Goal: Find specific page/section: Find specific page/section

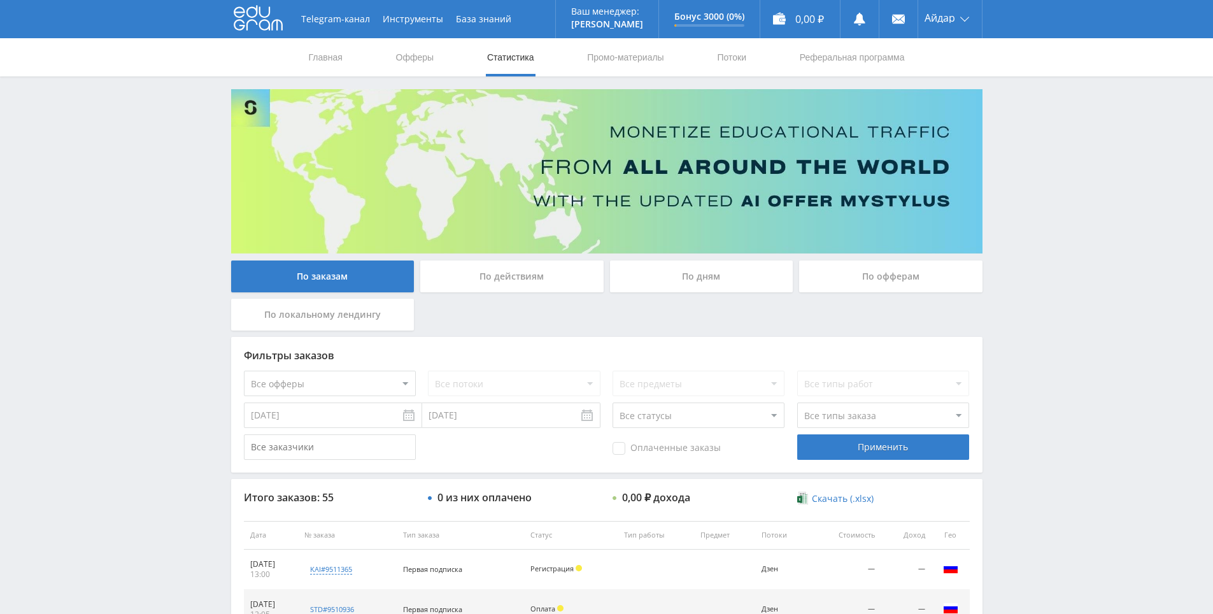
scroll to position [430, 0]
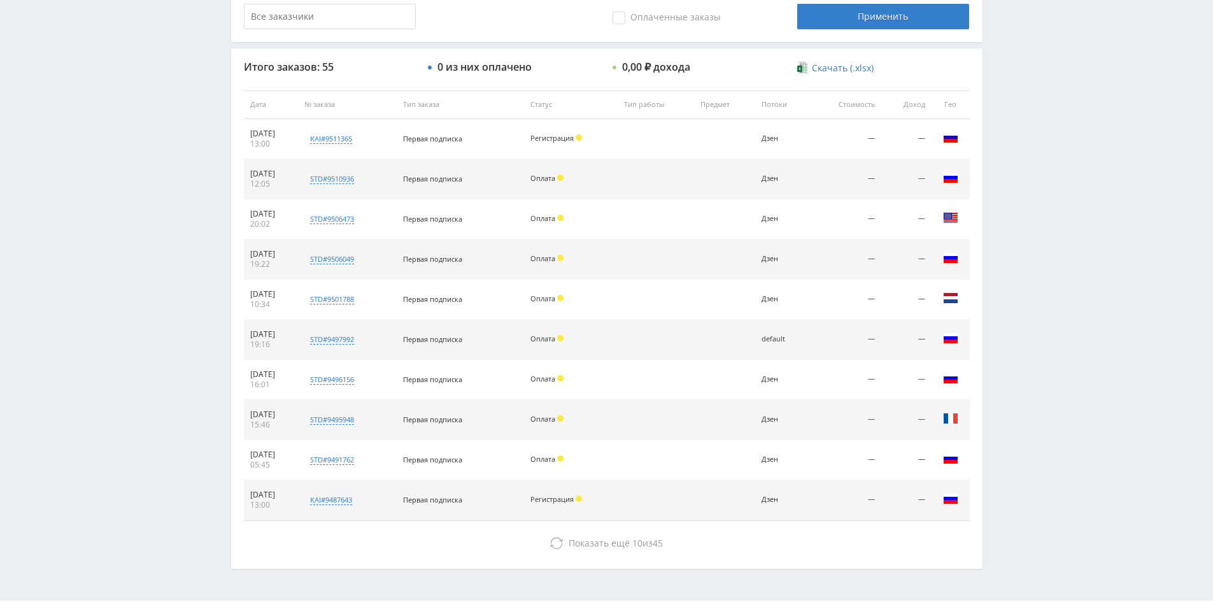
click at [1034, 274] on div "Telegram-канал Инструменты База знаний Ваш менеджер: [PERSON_NAME] Online @edug…" at bounding box center [606, 104] width 1213 height 1069
drag, startPoint x: 1034, startPoint y: 274, endPoint x: 1031, endPoint y: 219, distance: 55.5
click at [1031, 219] on div "Telegram-канал Инструменты База знаний Ваш менеджер: Alex Alex Online @edugram_…" at bounding box center [606, 104] width 1213 height 1069
drag, startPoint x: 1030, startPoint y: 219, endPoint x: 1029, endPoint y: 209, distance: 9.6
click at [1029, 204] on div "Telegram-канал Инструменты База знаний Ваш менеджер: Alex Alex Online @edugram_…" at bounding box center [606, 104] width 1213 height 1069
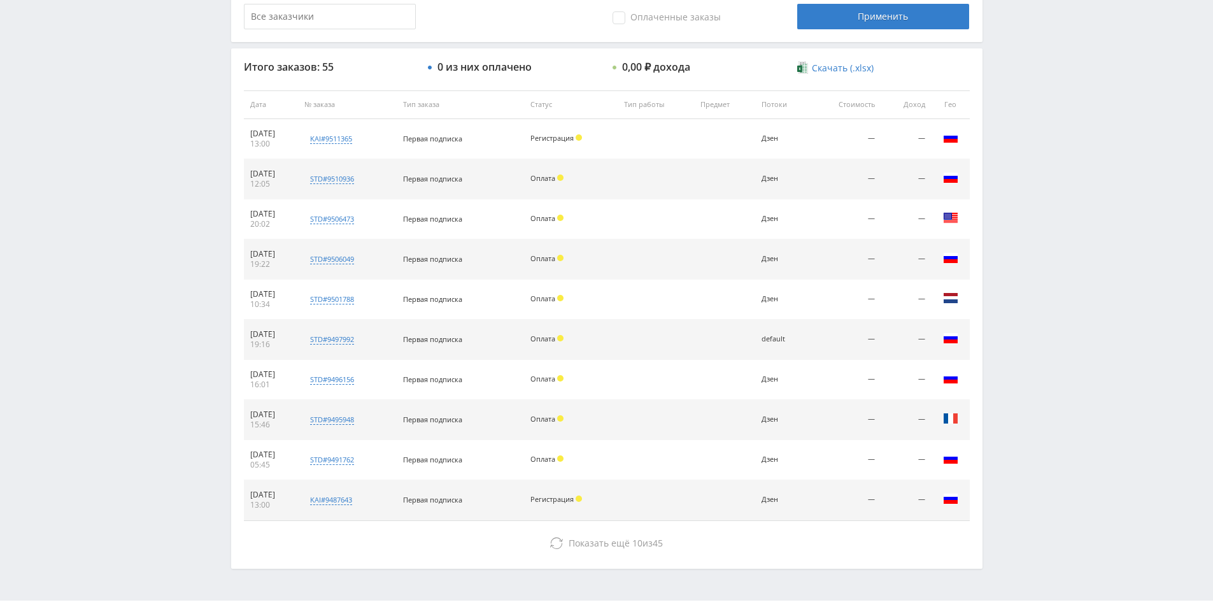
click at [1033, 173] on div "Telegram-канал Инструменты База знаний Ваш менеджер: Alex Alex Online @edugram_…" at bounding box center [606, 104] width 1213 height 1069
click at [1025, 131] on div "Telegram-канал Инструменты База знаний Ваш менеджер: Alex Alex Online @edugram_…" at bounding box center [606, 104] width 1213 height 1069
click at [1024, 131] on div "Telegram-канал Инструменты База знаний Ваш менеджер: Alex Alex Online @edugram_…" at bounding box center [606, 104] width 1213 height 1069
click at [1022, 132] on div "Telegram-канал Инструменты База знаний Ваш менеджер: Alex Alex Online @edugram_…" at bounding box center [606, 104] width 1213 height 1069
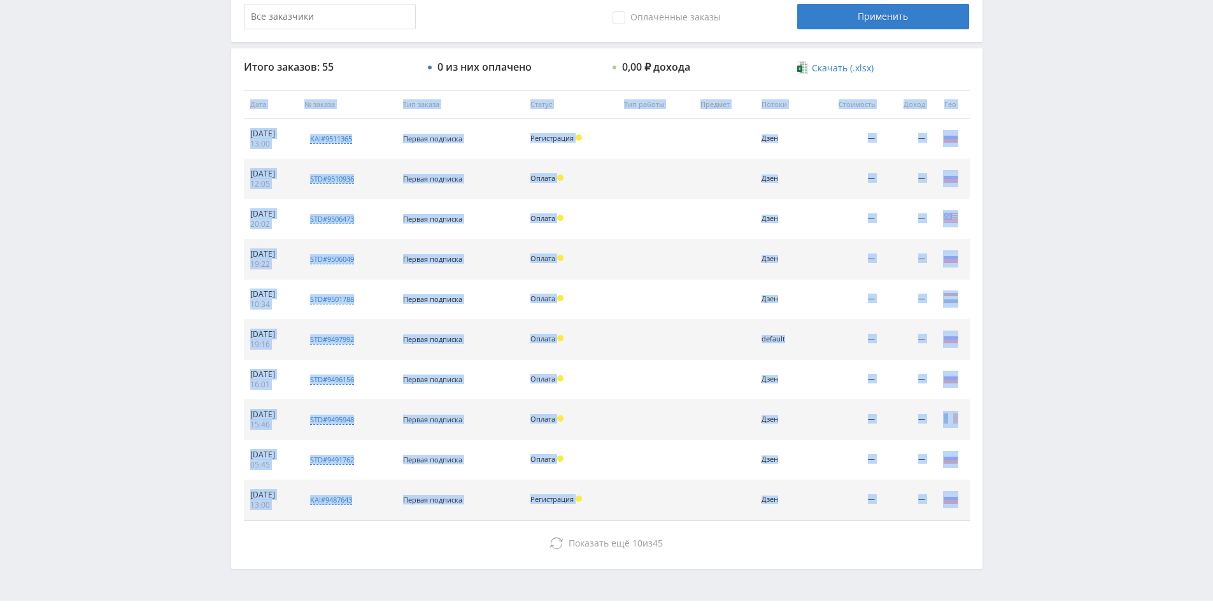
click at [1005, 100] on div "Telegram-канал Инструменты База знаний Ваш менеджер: Alex Alex Online @edugram_…" at bounding box center [606, 104] width 1213 height 1069
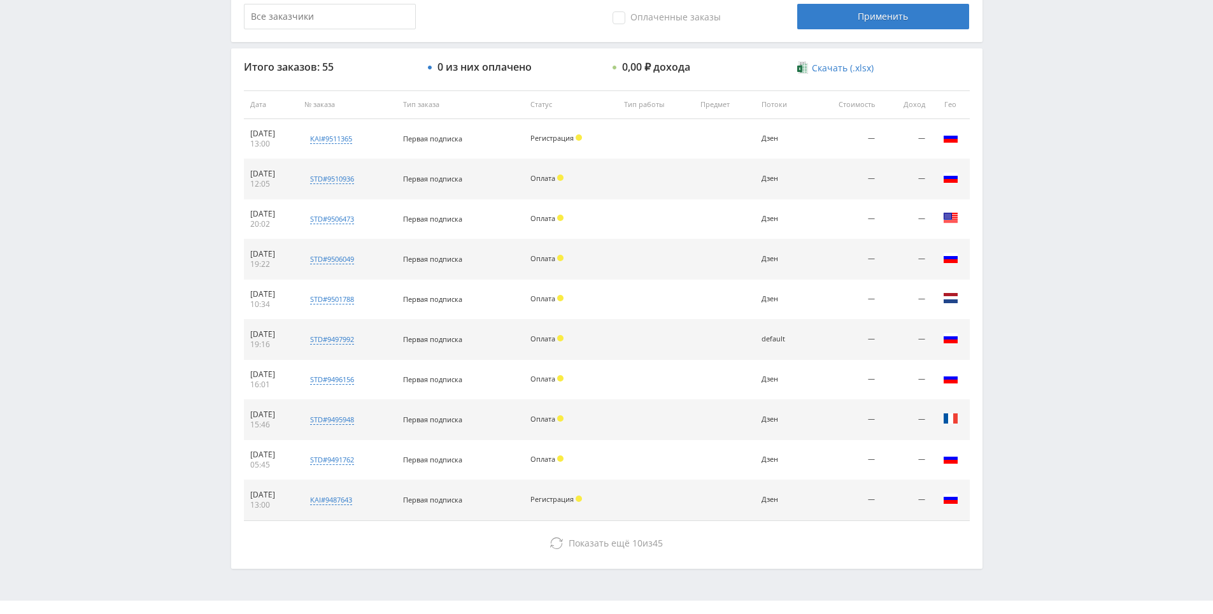
click at [1004, 103] on div "Telegram-канал Инструменты База знаний Ваш менеджер: Alex Alex Online @edugram_…" at bounding box center [606, 104] width 1213 height 1069
click at [1001, 95] on div "Telegram-канал Инструменты База знаний Ваш менеджер: Alex Alex Online @edugram_…" at bounding box center [606, 104] width 1213 height 1069
click at [1000, 95] on div "Telegram-канал Инструменты База знаний Ваш менеджер: Alex Alex Online @edugram_…" at bounding box center [606, 104] width 1213 height 1069
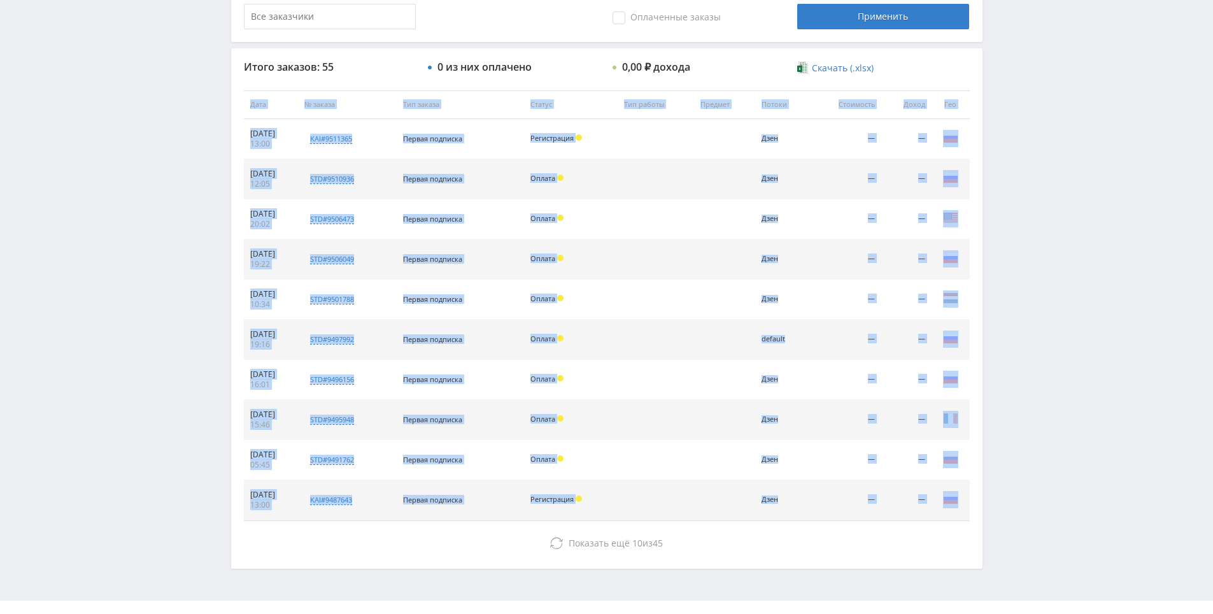
click at [1000, 95] on div "Telegram-канал Инструменты База знаний Ваш менеджер: Alex Alex Online @edugram_…" at bounding box center [606, 104] width 1213 height 1069
drag, startPoint x: 998, startPoint y: 88, endPoint x: 997, endPoint y: 78, distance: 10.9
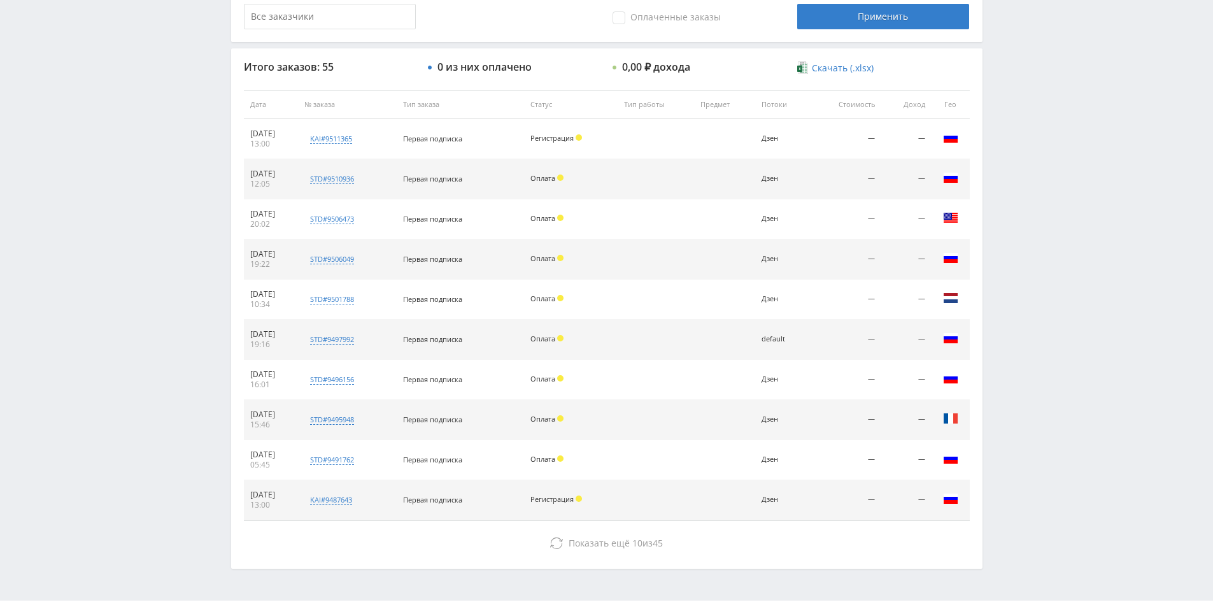
click at [995, 67] on div "Telegram-канал Инструменты База знаний Ваш менеджер: Alex Alex Online @edugram_…" at bounding box center [606, 104] width 1213 height 1069
click at [1031, 167] on div "Telegram-канал Инструменты База знаний Ваш менеджер: Alex Alex Online @edugram_…" at bounding box center [606, 104] width 1213 height 1069
drag, startPoint x: 1031, startPoint y: 167, endPoint x: 1027, endPoint y: 139, distance: 28.4
click at [1022, 116] on div "Telegram-канал Инструменты База знаний Ваш менеджер: Alex Alex Online @edugram_…" at bounding box center [606, 104] width 1213 height 1069
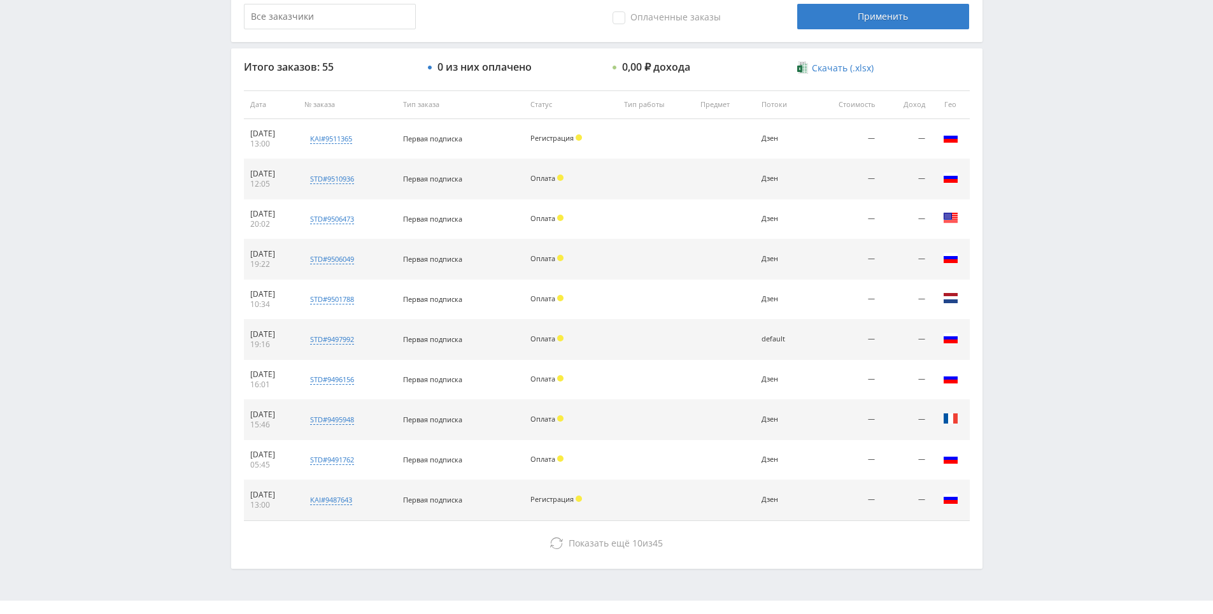
drag, startPoint x: 1020, startPoint y: 111, endPoint x: 1018, endPoint y: 104, distance: 8.1
click at [1019, 108] on div "Telegram-канал Инструменты База знаний Ваш менеджер: Alex Alex Online @edugram_…" at bounding box center [606, 104] width 1213 height 1069
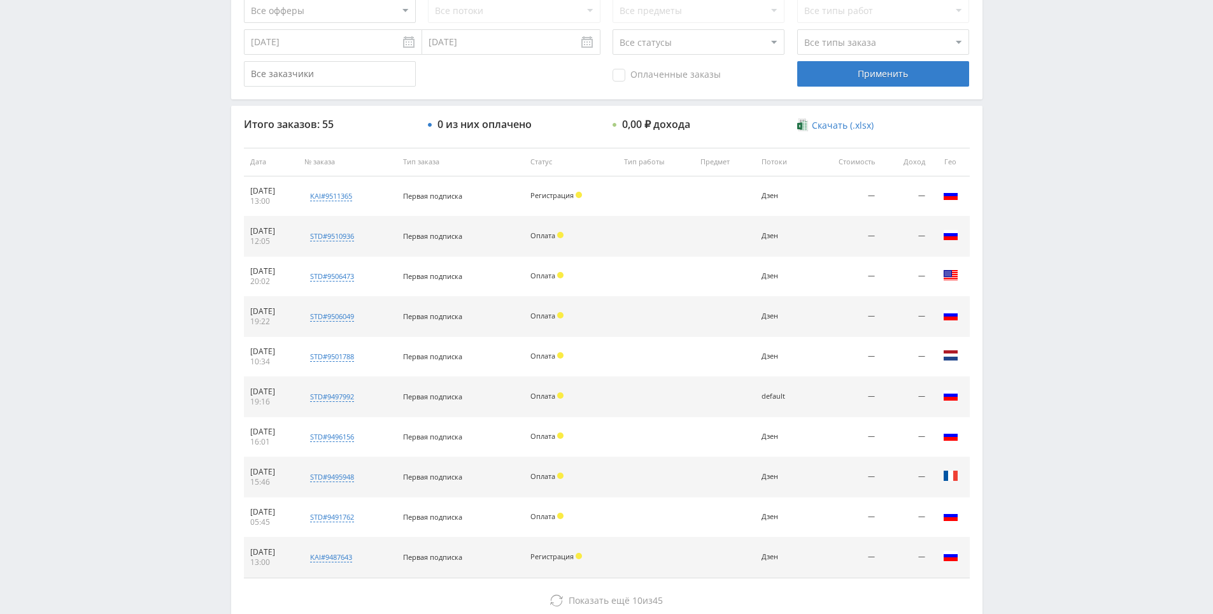
scroll to position [0, 0]
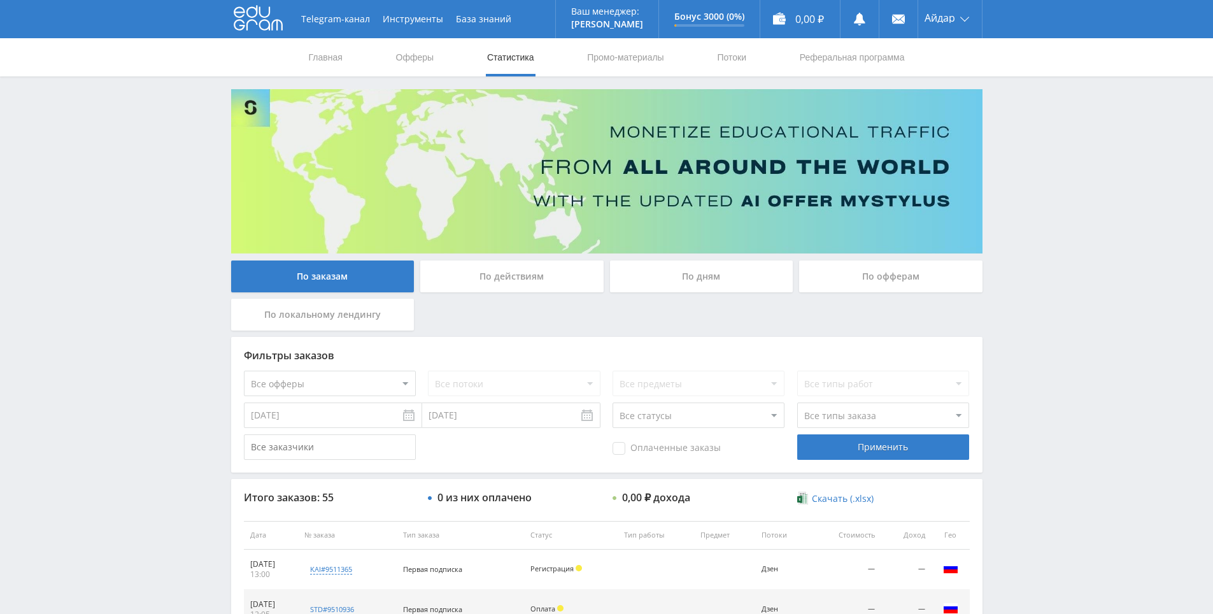
drag, startPoint x: 1009, startPoint y: 146, endPoint x: 931, endPoint y: -7, distance: 172.2
